Goal: Task Accomplishment & Management: Manage account settings

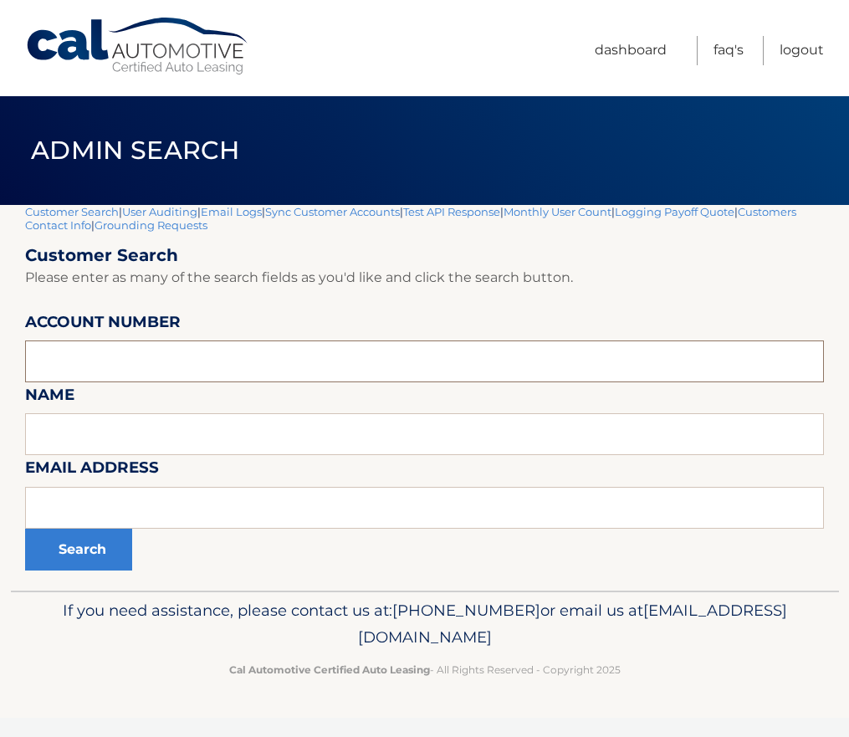
click at [67, 356] on input "text" at bounding box center [424, 361] width 799 height 42
paste input "44456009145"
type input "44456009145"
click at [88, 555] on button "Search" at bounding box center [78, 550] width 107 height 42
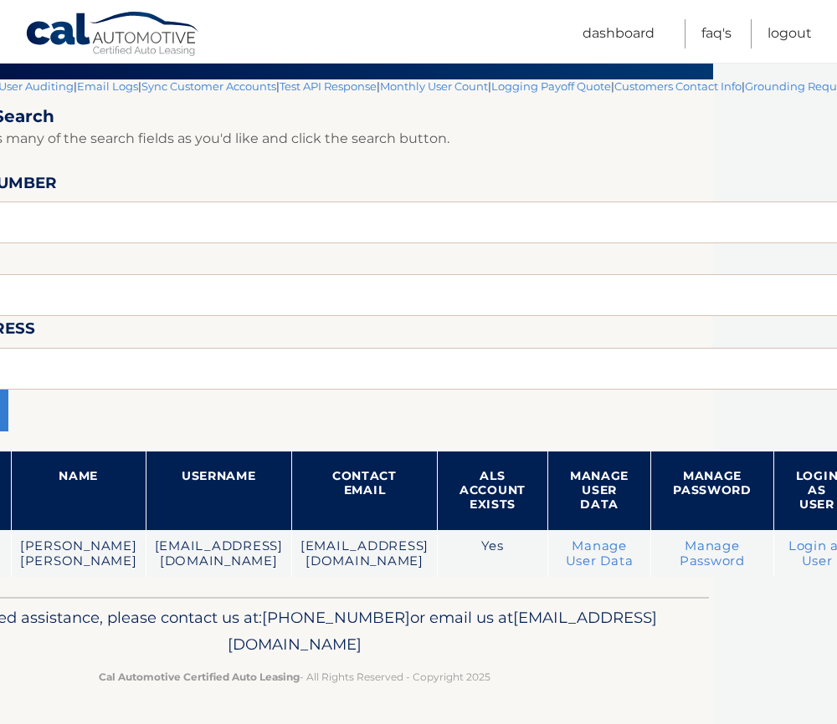
scroll to position [141, 287]
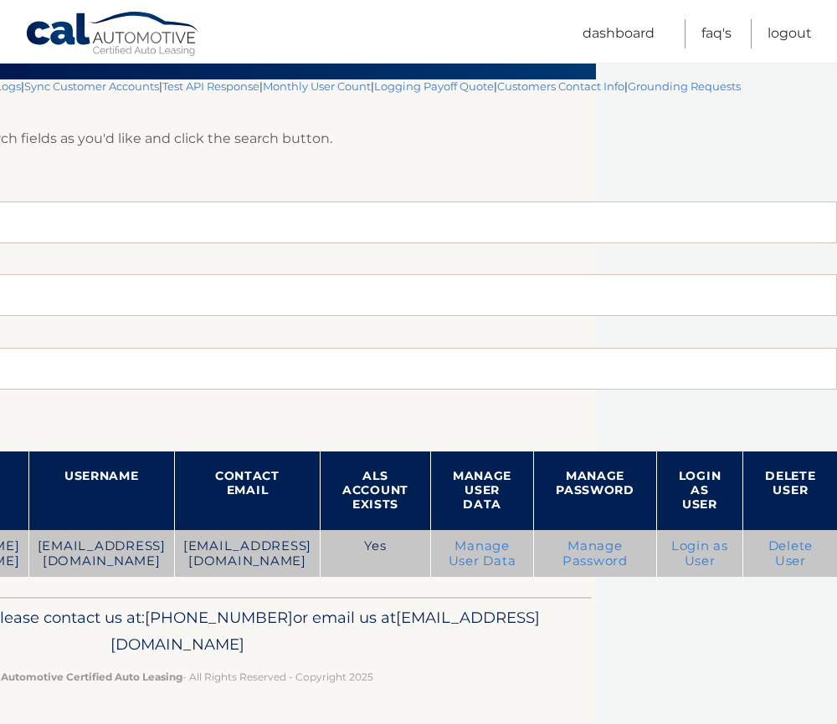
click at [697, 539] on link "Login as User" at bounding box center [699, 554] width 57 height 30
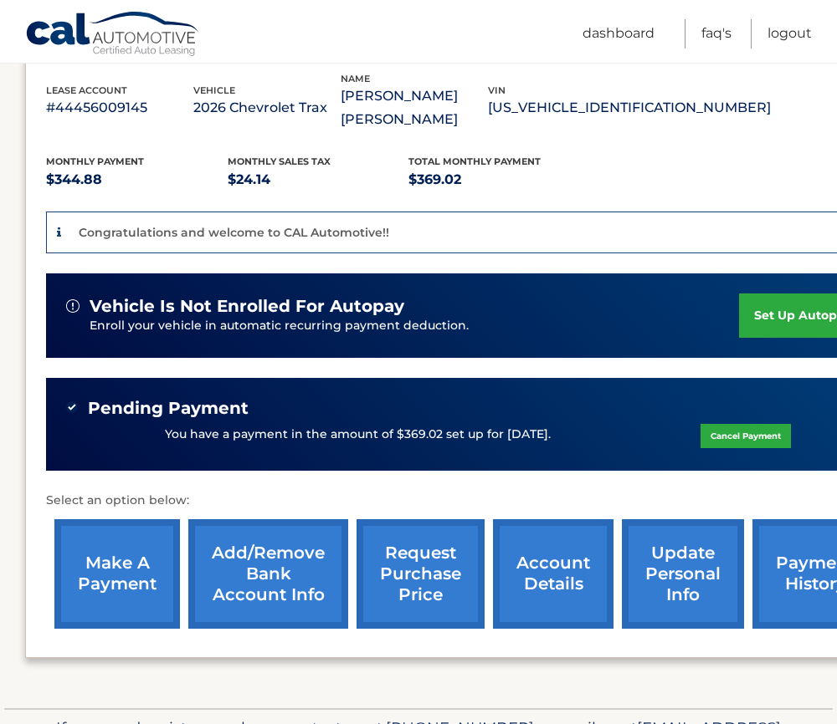
scroll to position [335, 0]
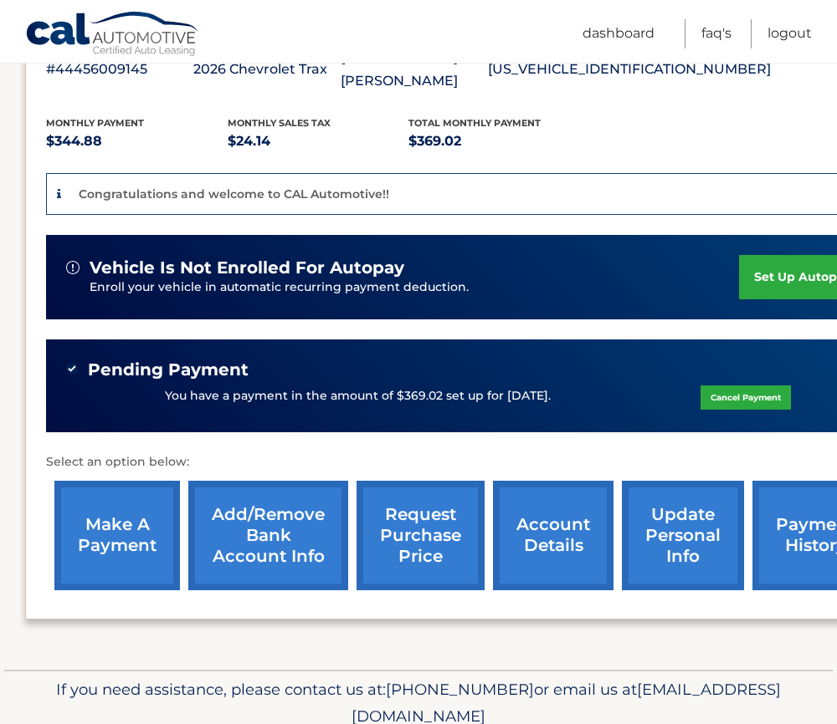
click at [803, 257] on link "set up autopay" at bounding box center [802, 277] width 127 height 44
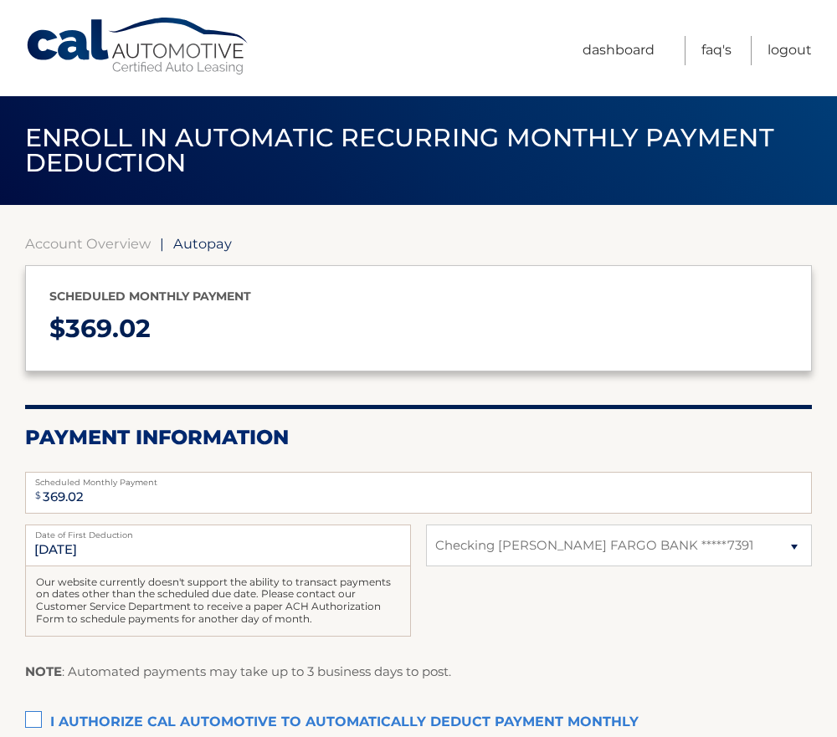
select select "ZDljZDVjYzQtYzQ5Yy00YzkyLWI0MDYtNzg3Y2MxZjIyOGE2"
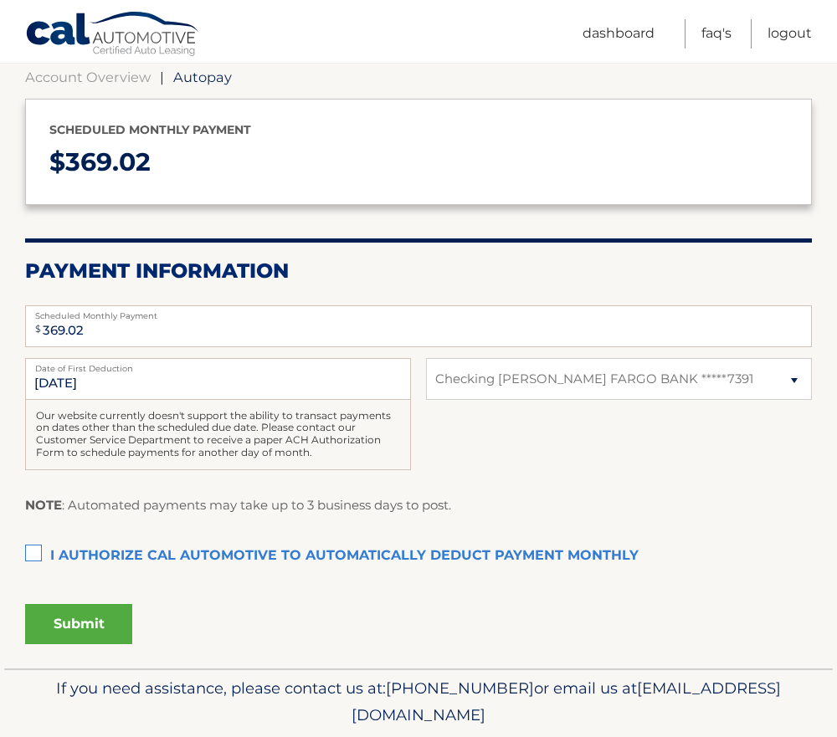
scroll to position [167, 0]
click at [36, 550] on label "I authorize cal automotive to automatically deduct payment monthly This checkbo…" at bounding box center [418, 555] width 786 height 33
click at [0, 0] on input "I authorize cal automotive to automatically deduct payment monthly This checkbo…" at bounding box center [0, 0] width 0 height 0
click at [34, 556] on label "I authorize cal automotive to automatically deduct payment monthly This checkbo…" at bounding box center [418, 555] width 786 height 33
click at [0, 0] on input "I authorize cal automotive to automatically deduct payment monthly This checkbo…" at bounding box center [0, 0] width 0 height 0
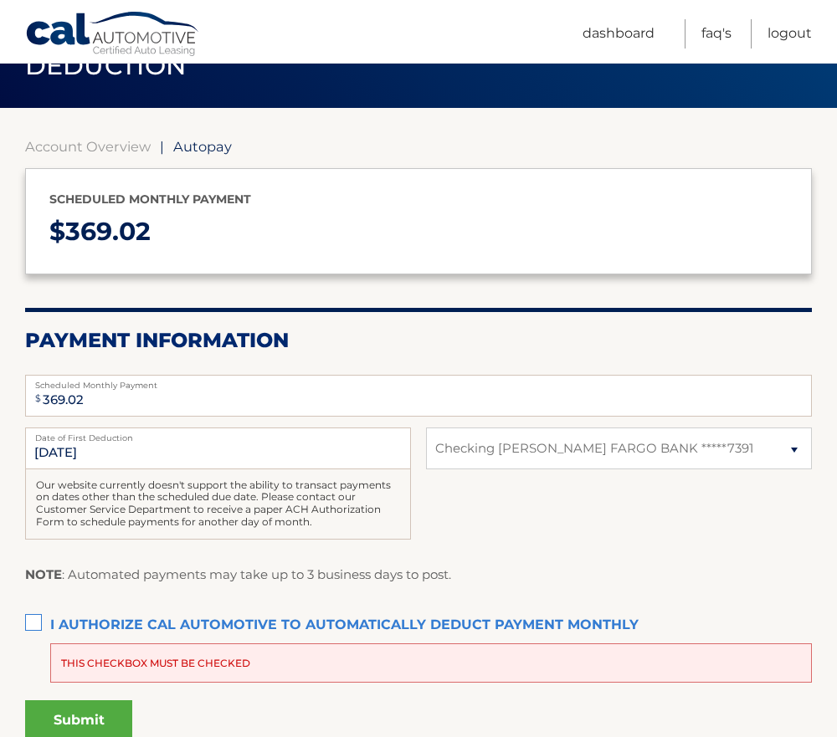
scroll to position [0, 0]
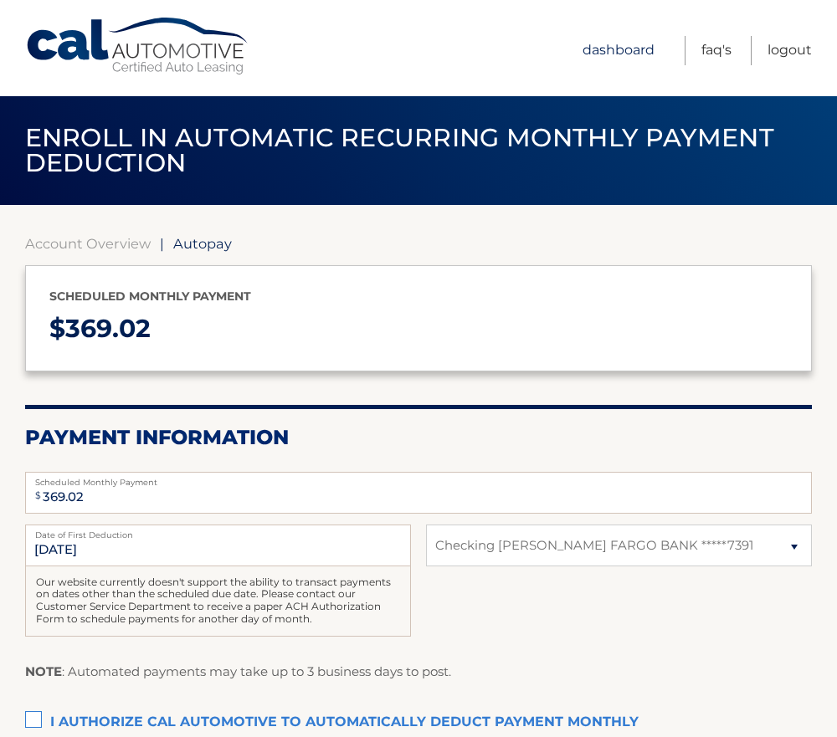
click at [627, 48] on link "Dashboard" at bounding box center [618, 50] width 72 height 29
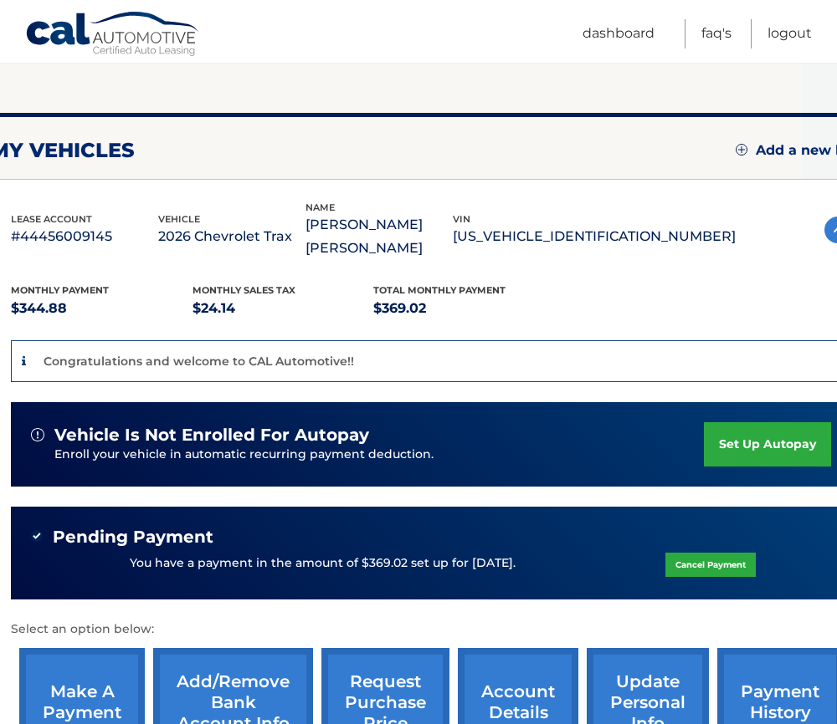
scroll to position [167, 37]
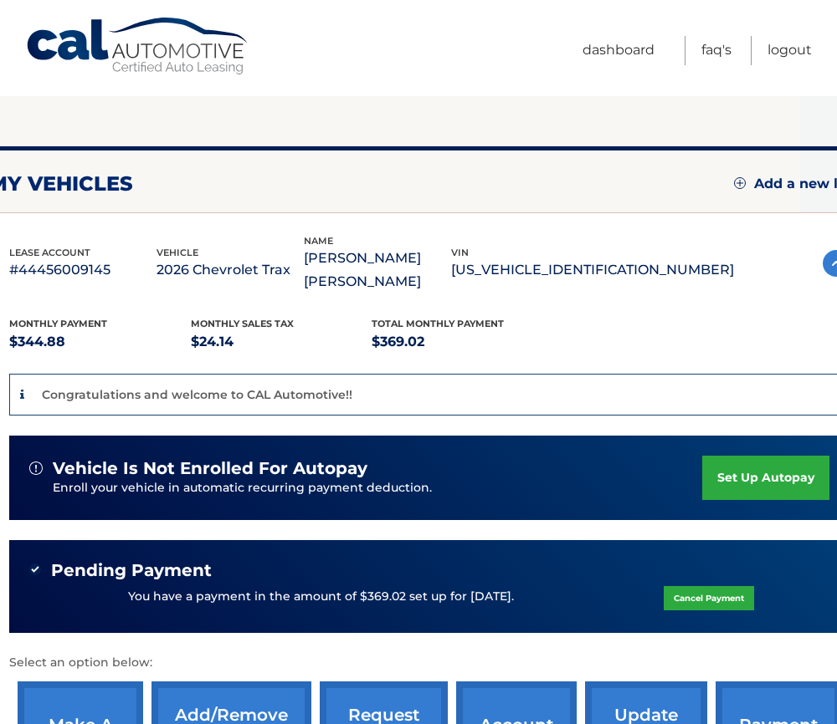
scroll to position [0, 37]
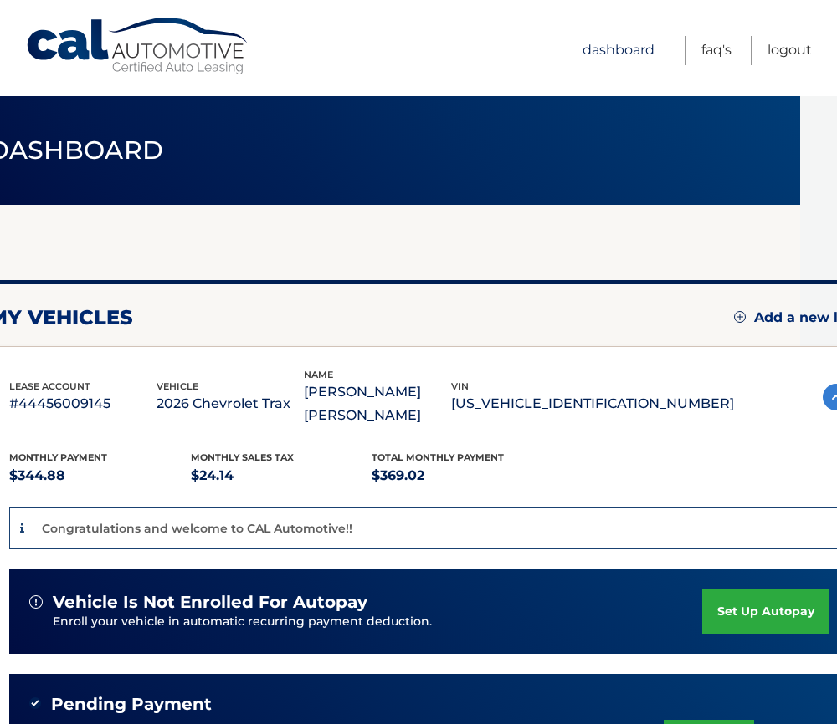
click at [635, 51] on link "Dashboard" at bounding box center [618, 50] width 72 height 29
